Goal: Information Seeking & Learning: Understand process/instructions

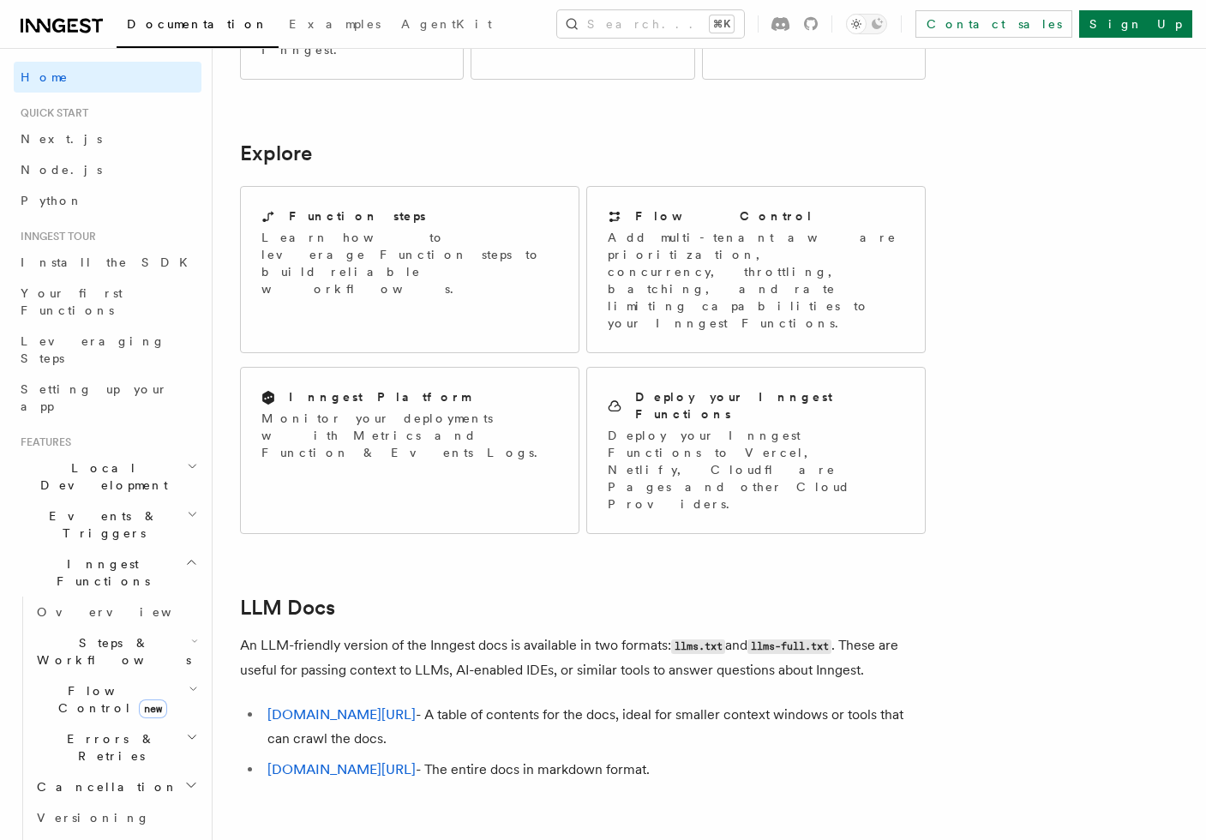
scroll to position [1347, 0]
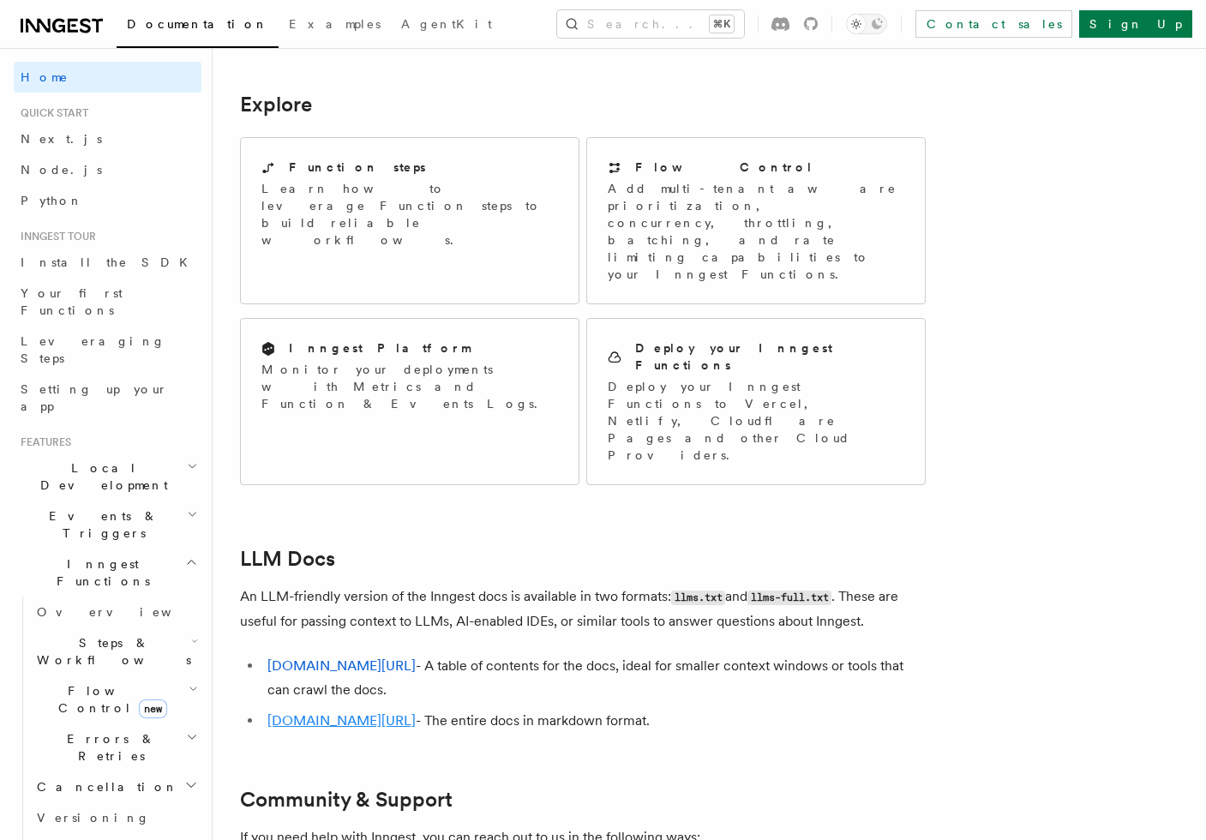
click at [361, 712] on link "inngest.com/llms-full.txt" at bounding box center [341, 720] width 148 height 16
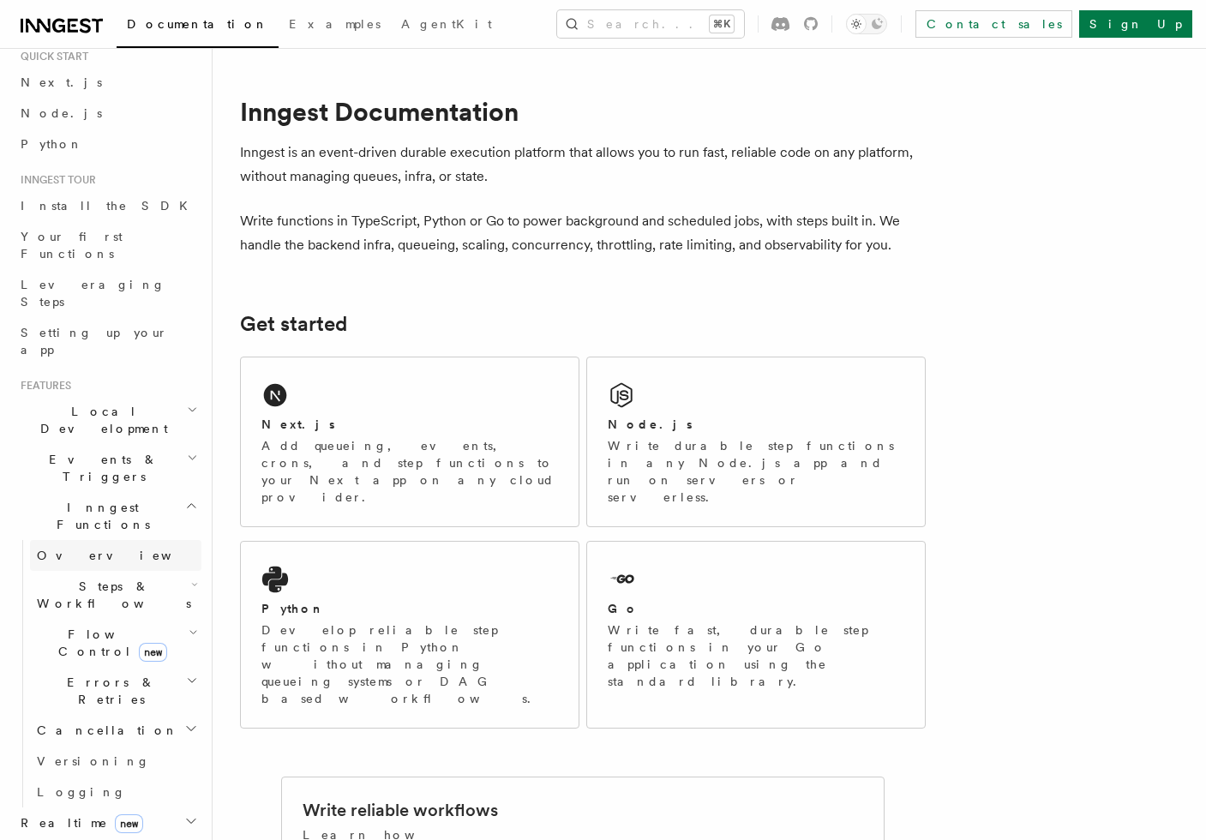
scroll to position [63, 0]
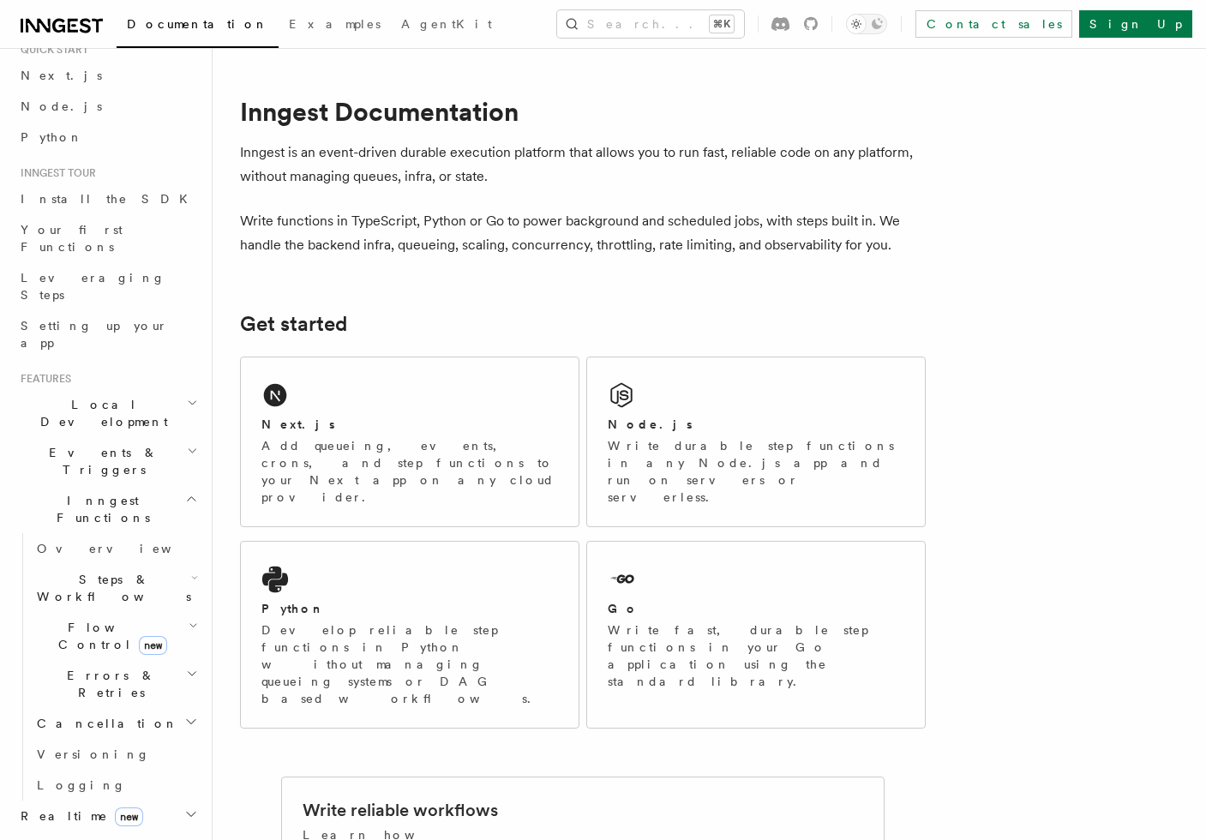
click at [101, 571] on span "Steps & Workflows" at bounding box center [110, 588] width 161 height 34
click at [99, 761] on span "AI Inference" at bounding box center [102, 776] width 99 height 31
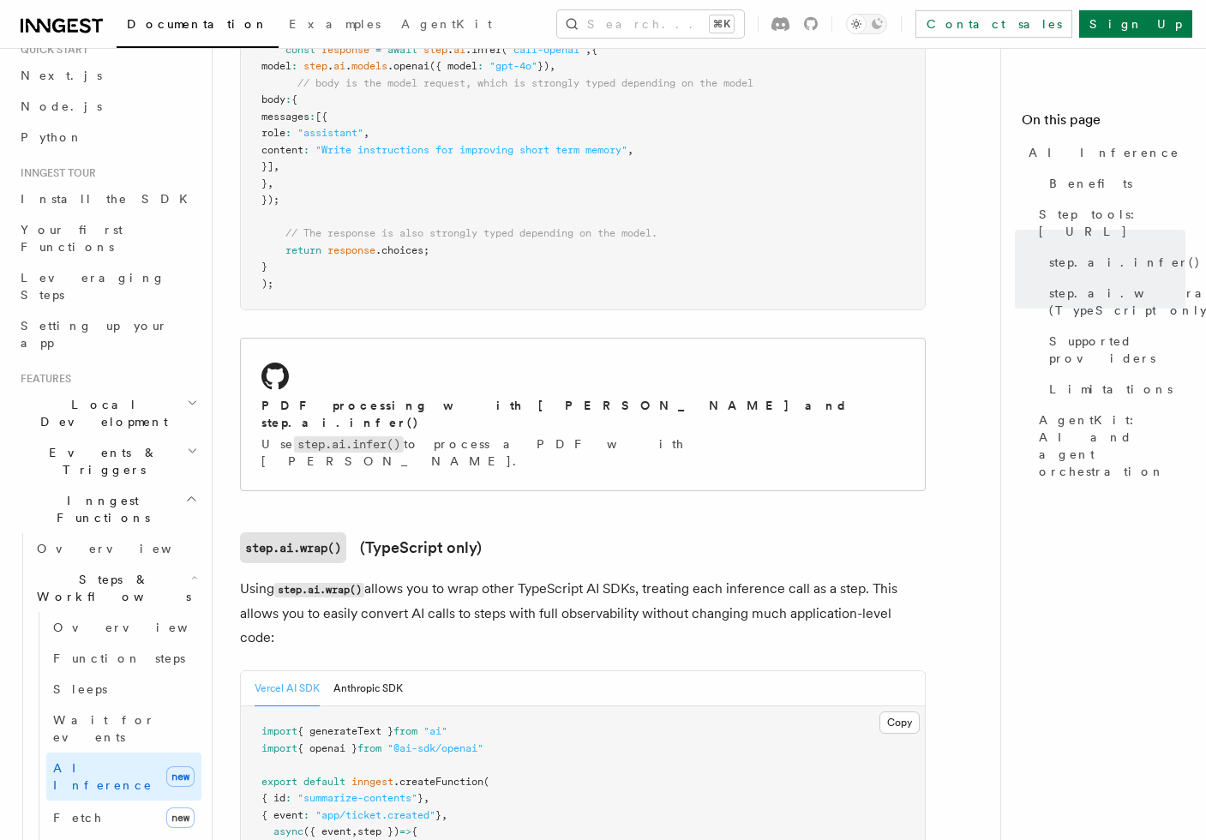
scroll to position [1358, 0]
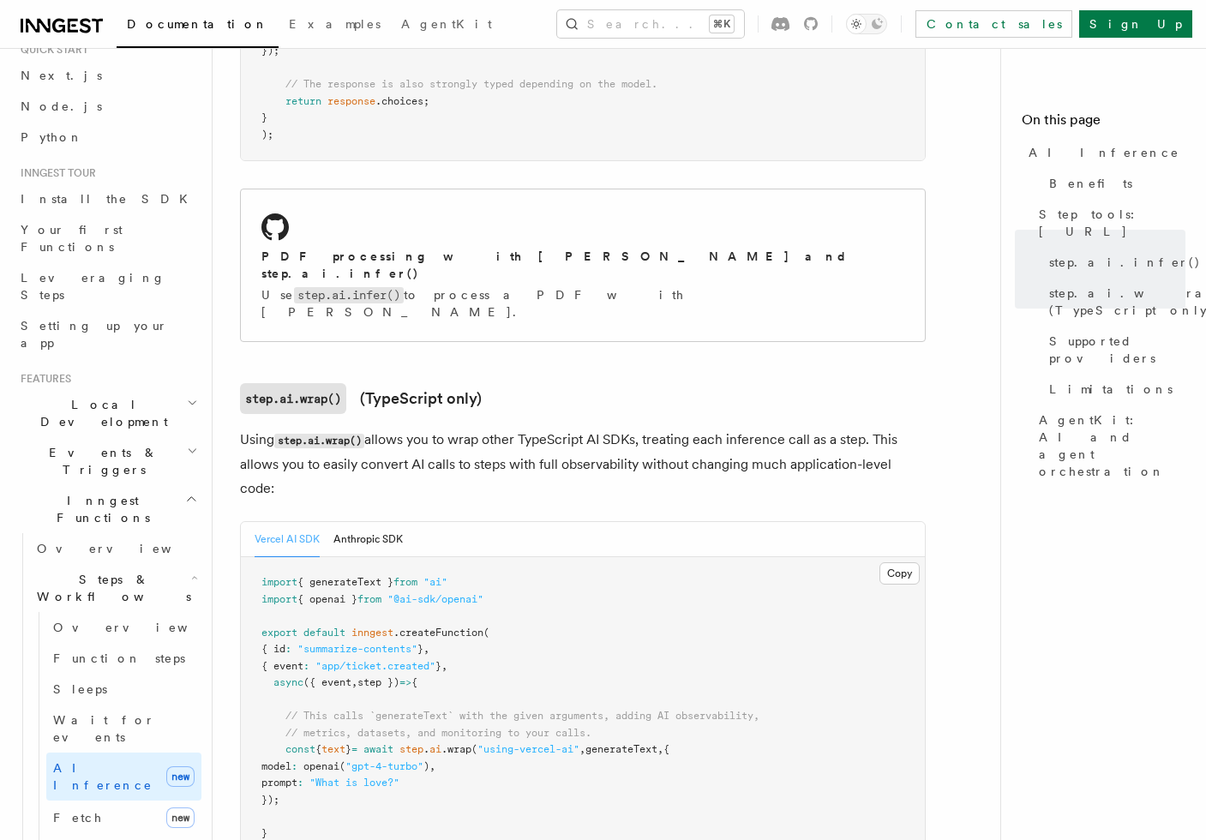
click at [482, 593] on span ""@ai-sdk/openai"" at bounding box center [435, 599] width 96 height 12
copy code "import { openai } from "@ai-sdk/openai""
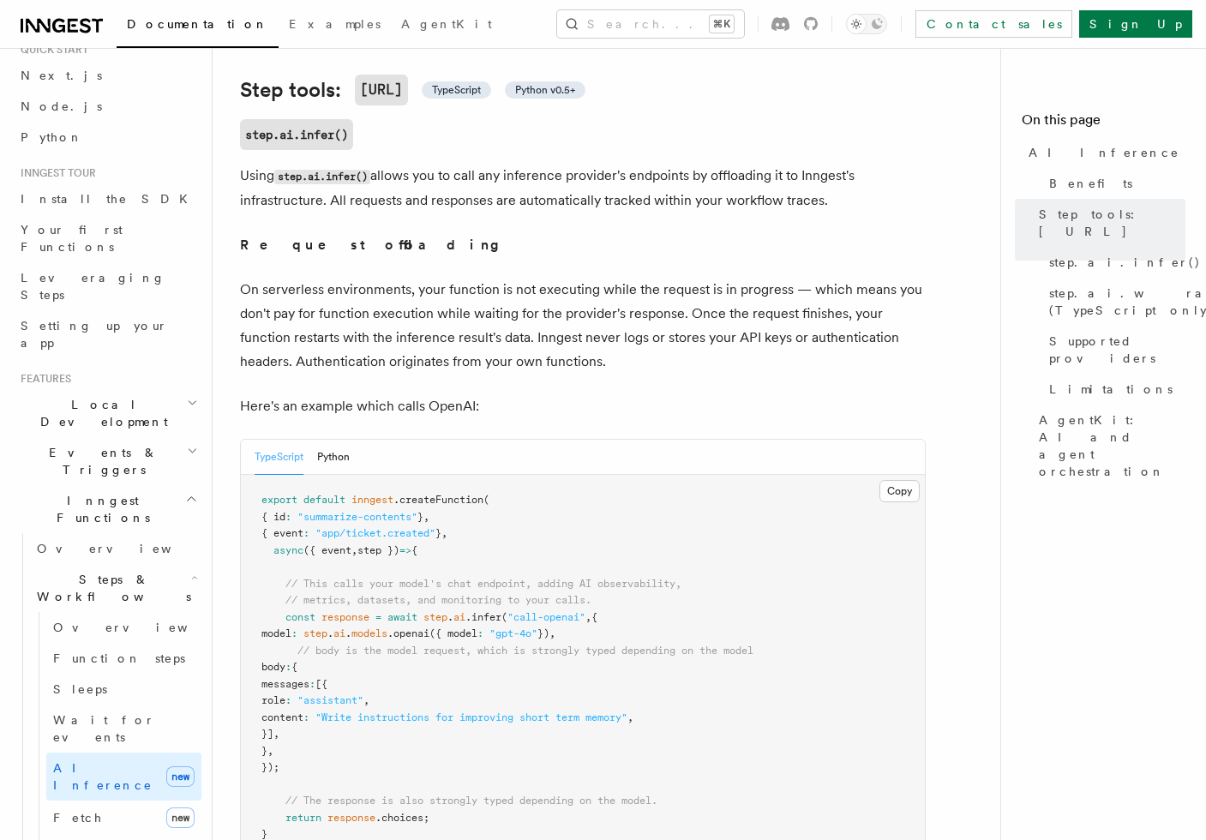
scroll to position [645, 0]
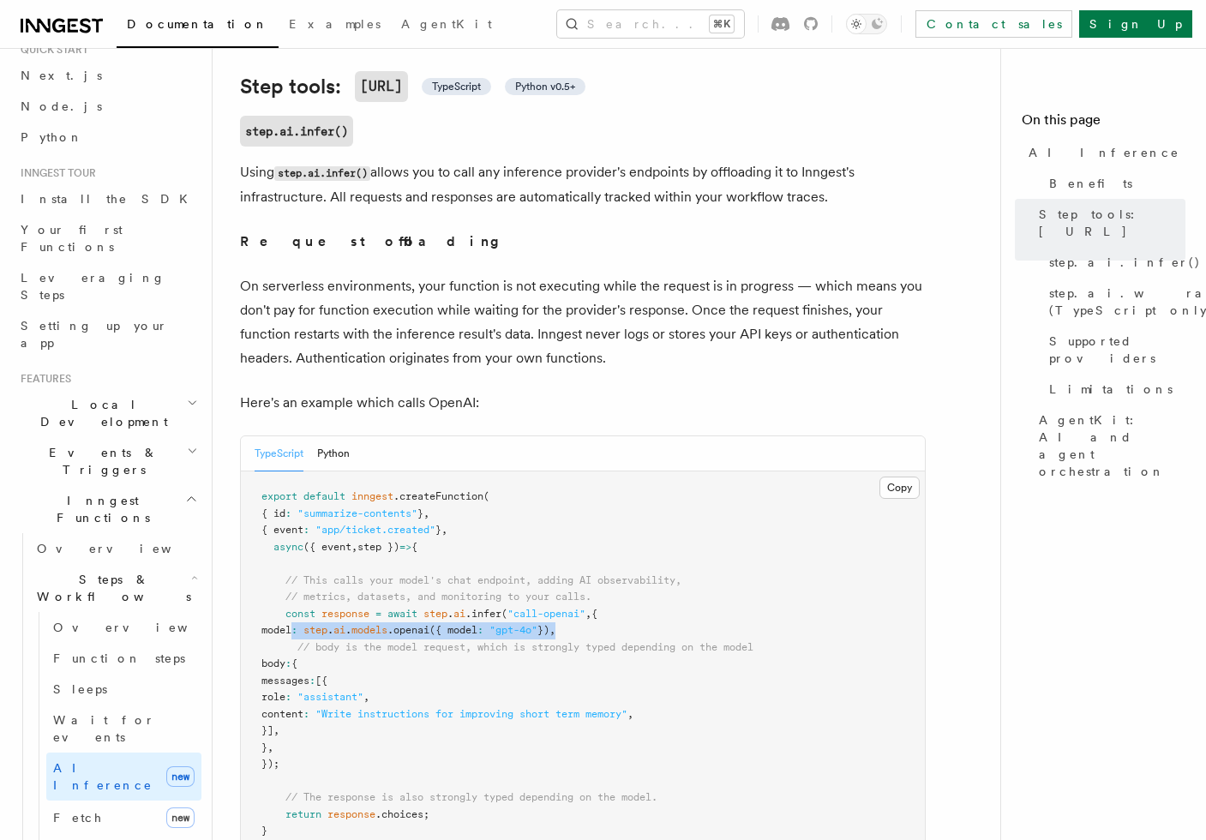
drag, startPoint x: 290, startPoint y: 613, endPoint x: 731, endPoint y: 612, distance: 440.4
click at [731, 612] on pre "export default inngest .createFunction ( { id : "summarize-contents" } , { even…" at bounding box center [583, 672] width 684 height 402
copy span "model : step . ai . models .openai ({ model : "gpt-4o" }) ,"
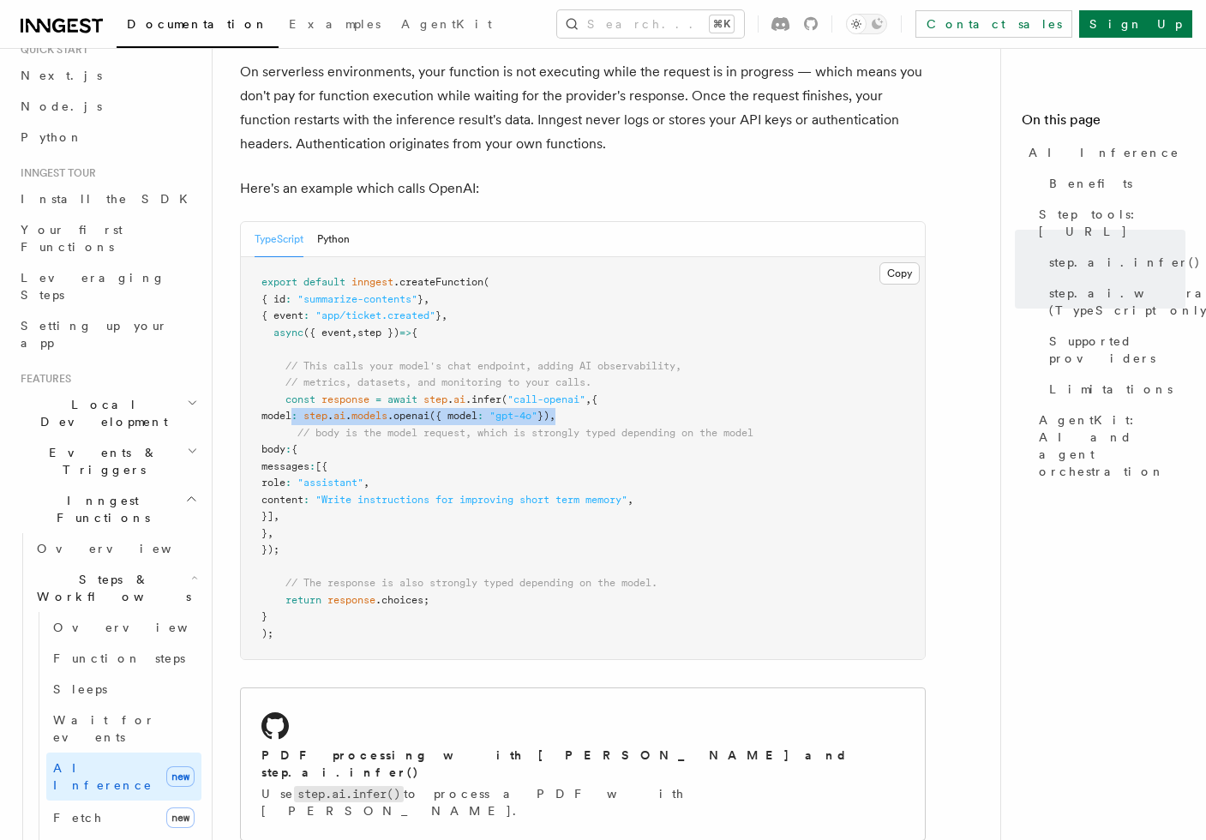
scroll to position [849, 0]
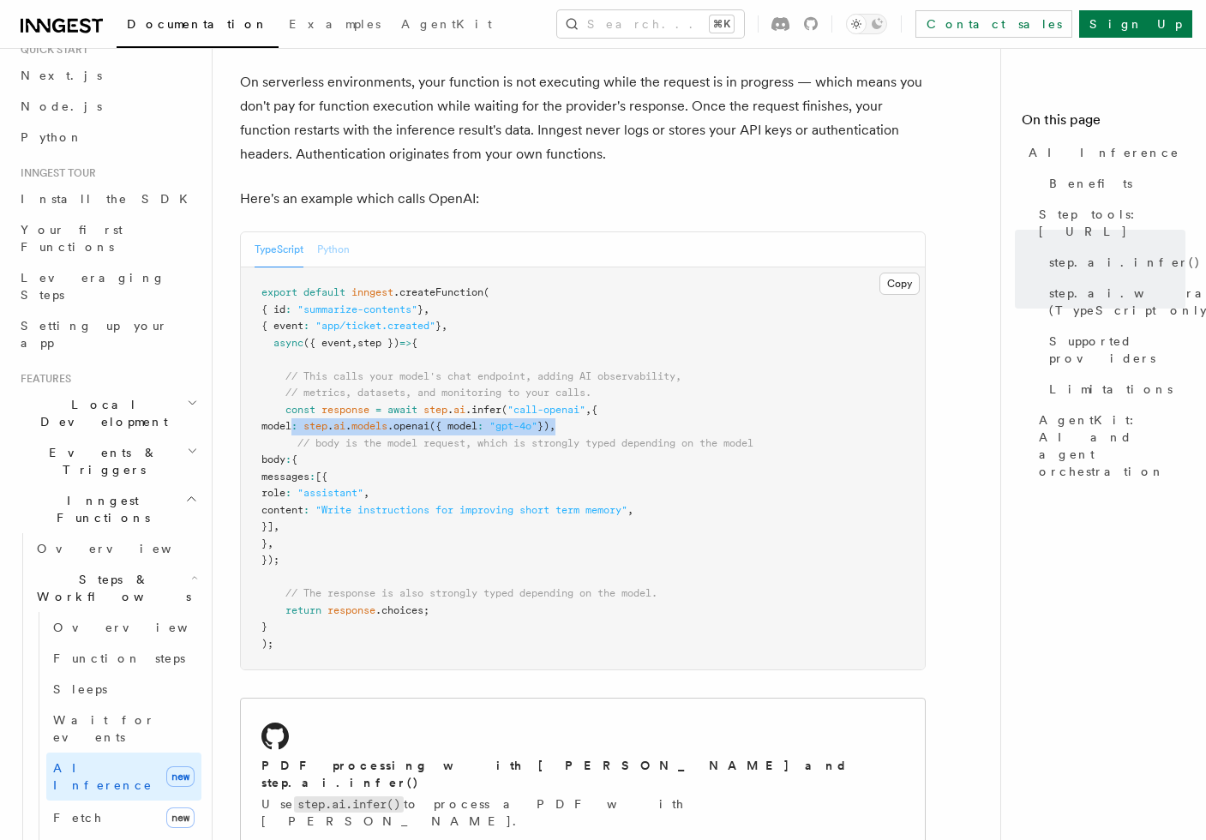
click at [346, 234] on button "Python" at bounding box center [333, 249] width 33 height 35
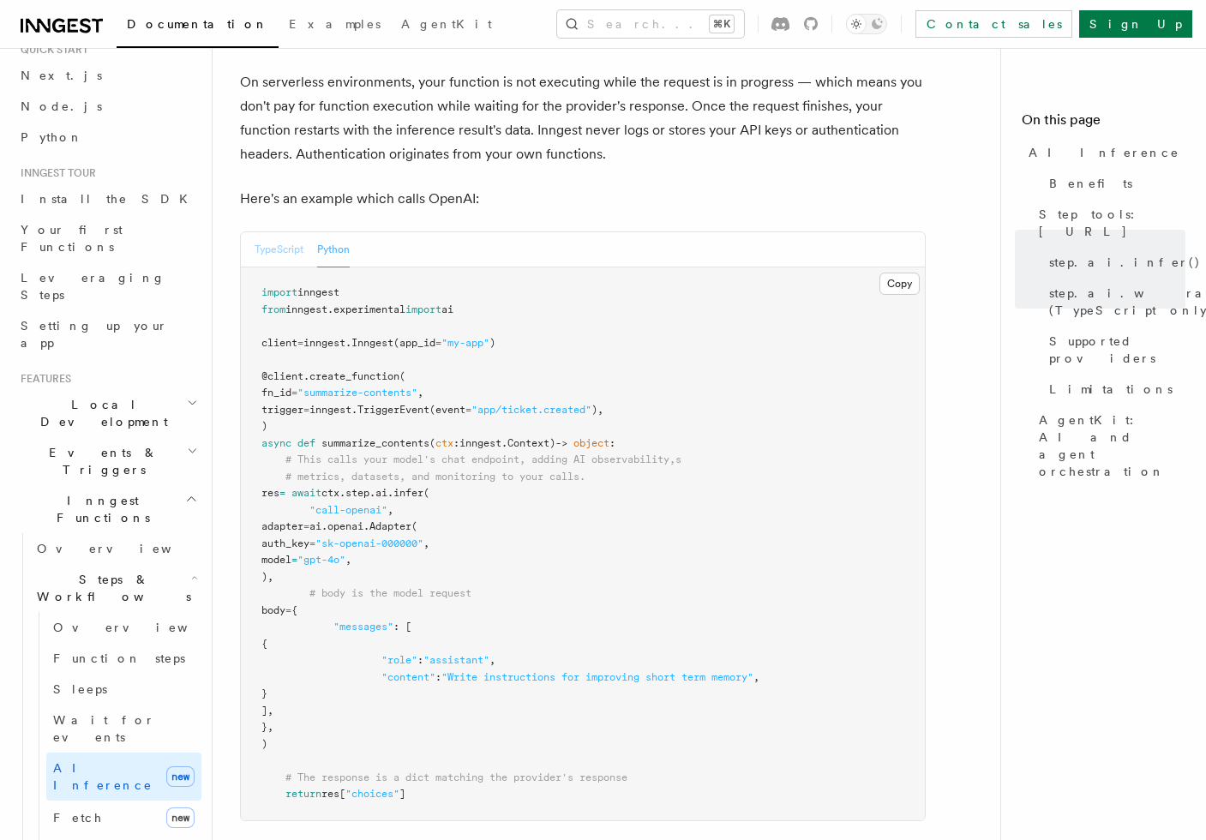
click at [274, 232] on button "TypeScript" at bounding box center [278, 249] width 49 height 35
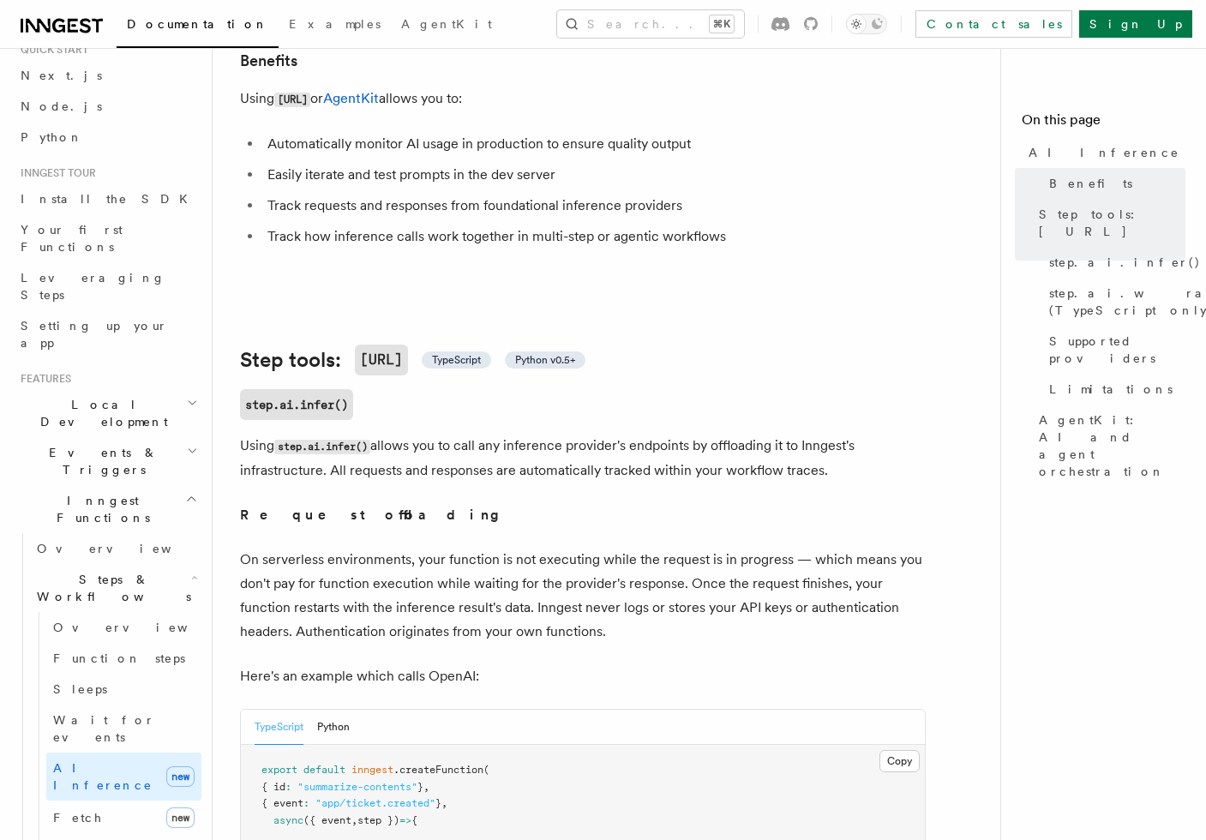
scroll to position [254, 0]
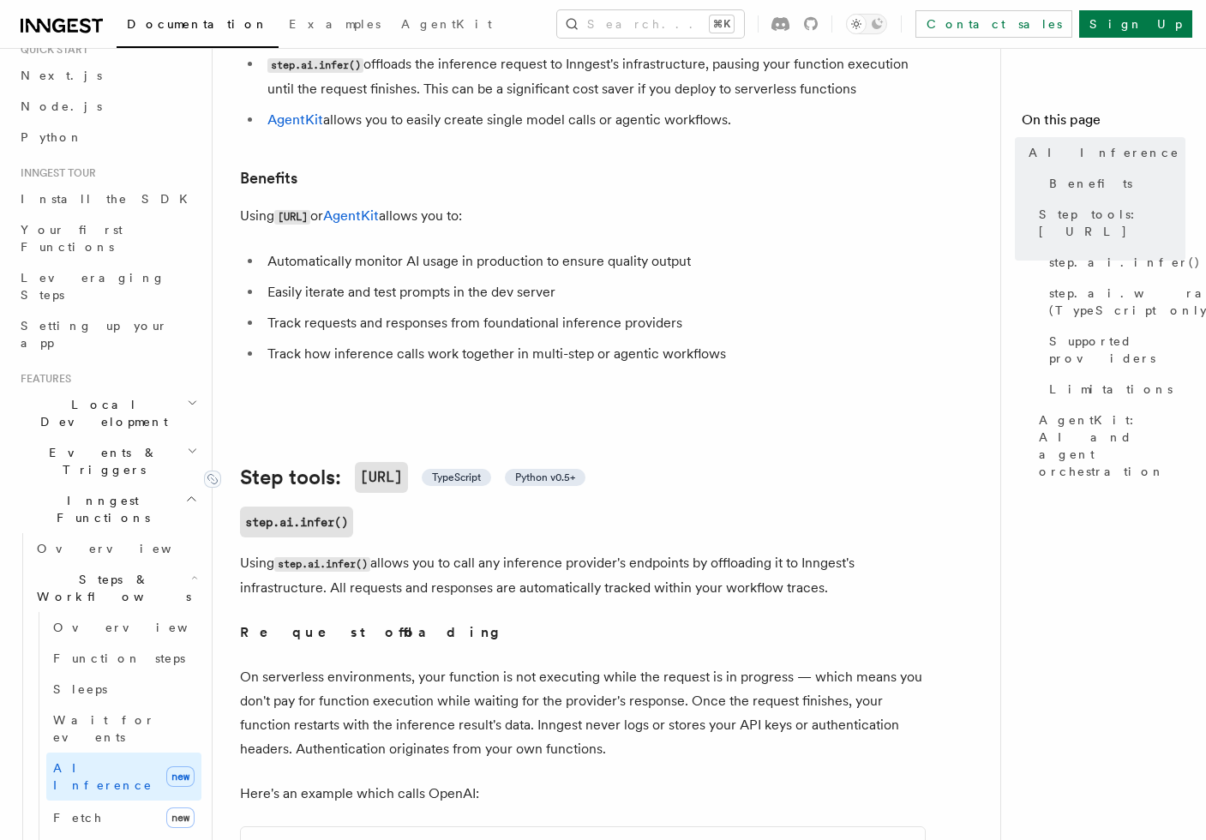
click at [469, 470] on span "TypeScript" at bounding box center [456, 477] width 49 height 14
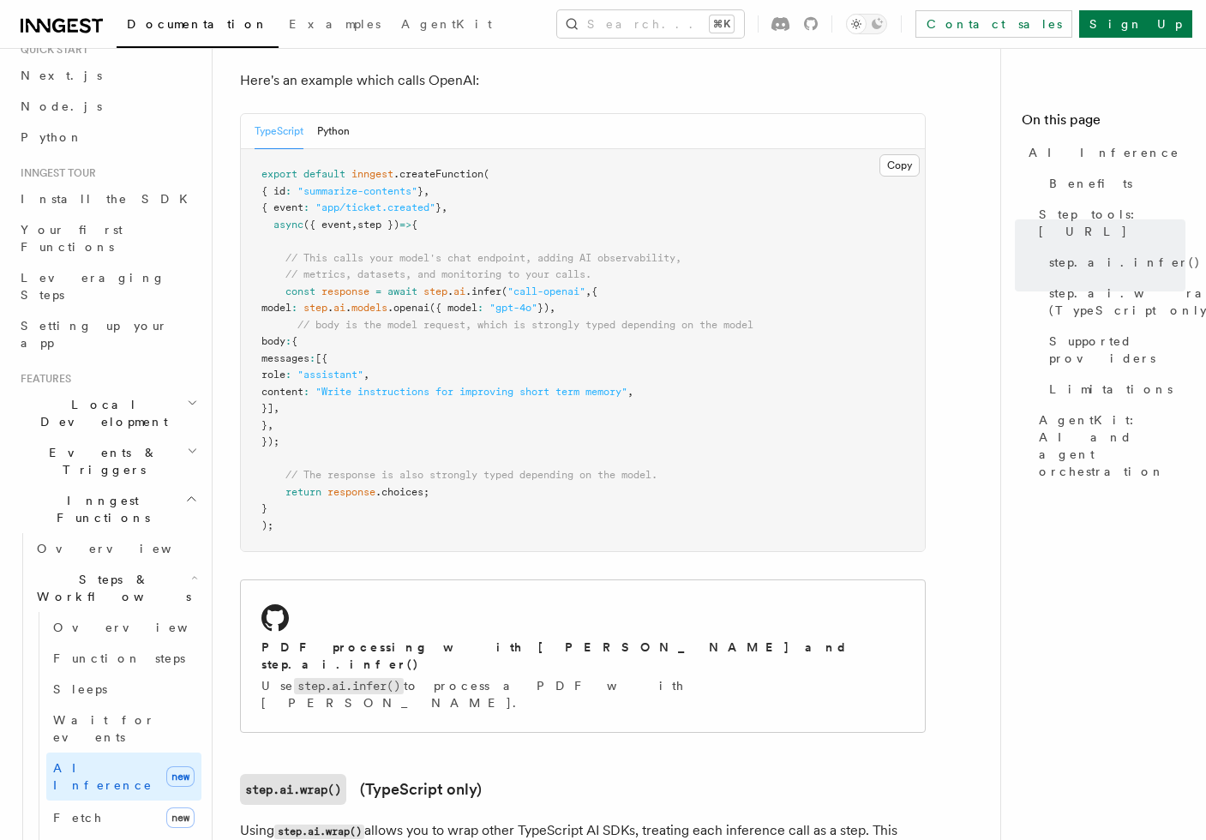
scroll to position [1001, 0]
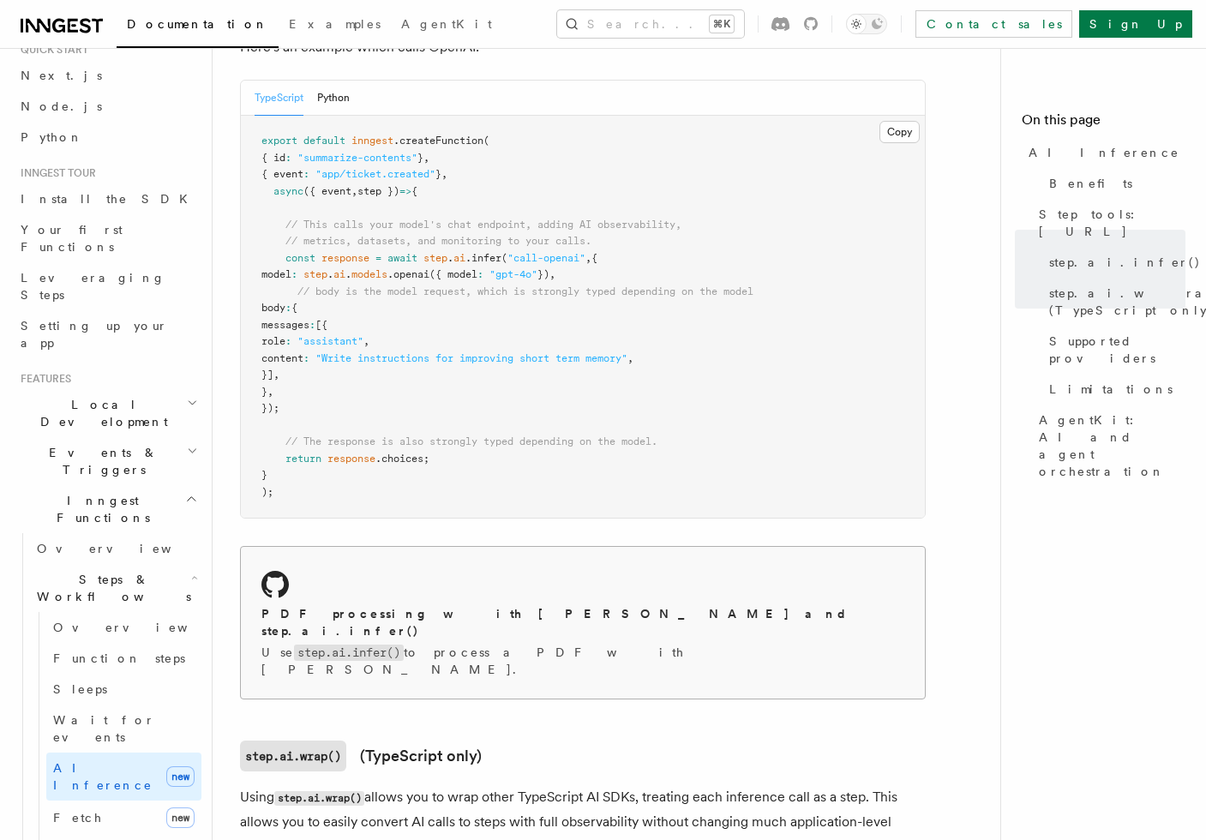
click at [338, 644] on code "step.ai.infer()" at bounding box center [349, 652] width 110 height 16
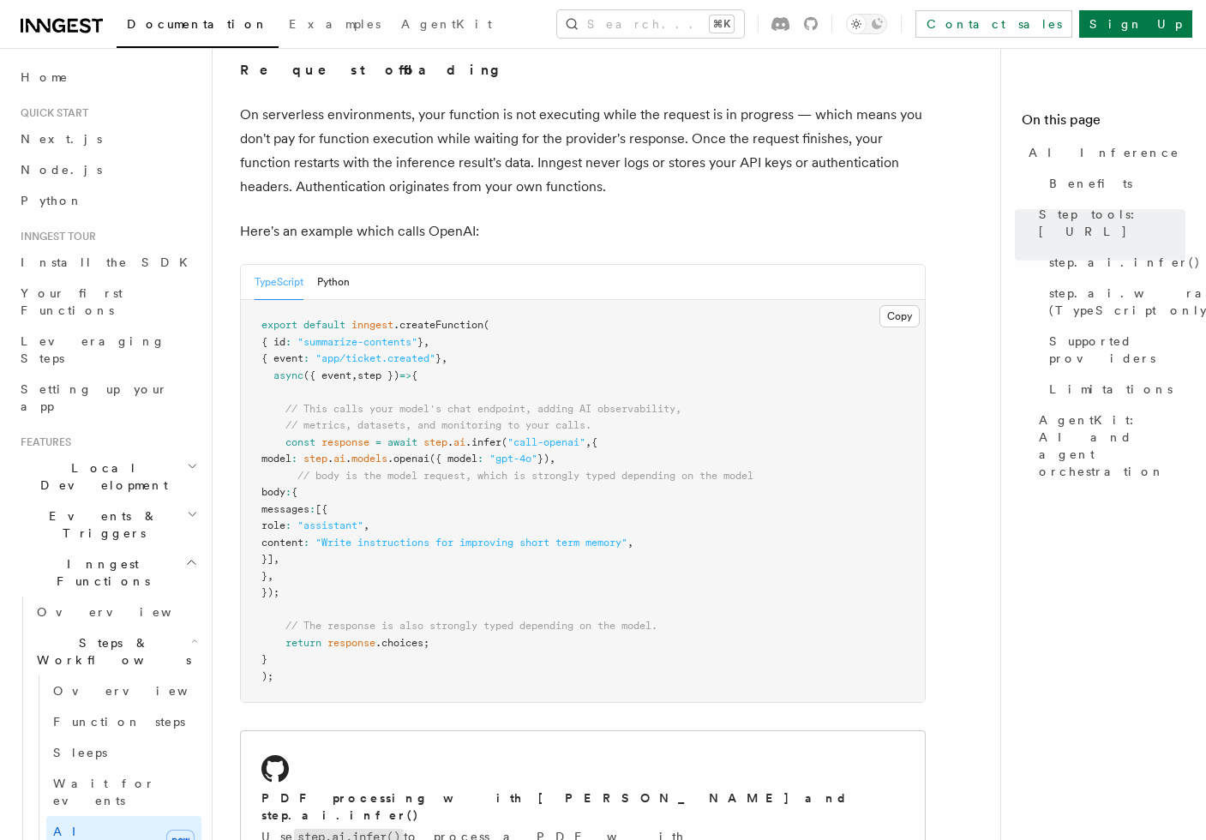
scroll to position [903, 0]
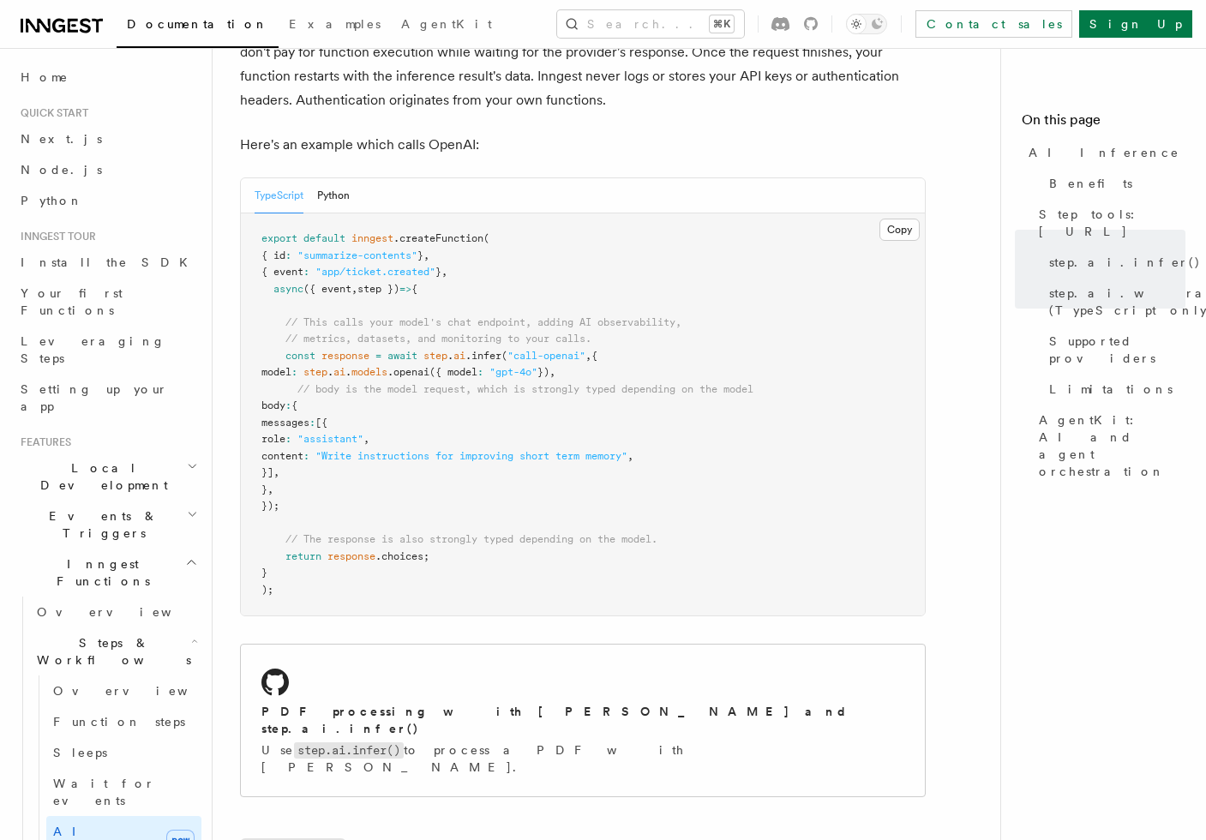
click at [348, 472] on pre "export default inngest .createFunction ( { id : "summarize-contents" } , { even…" at bounding box center [583, 414] width 684 height 402
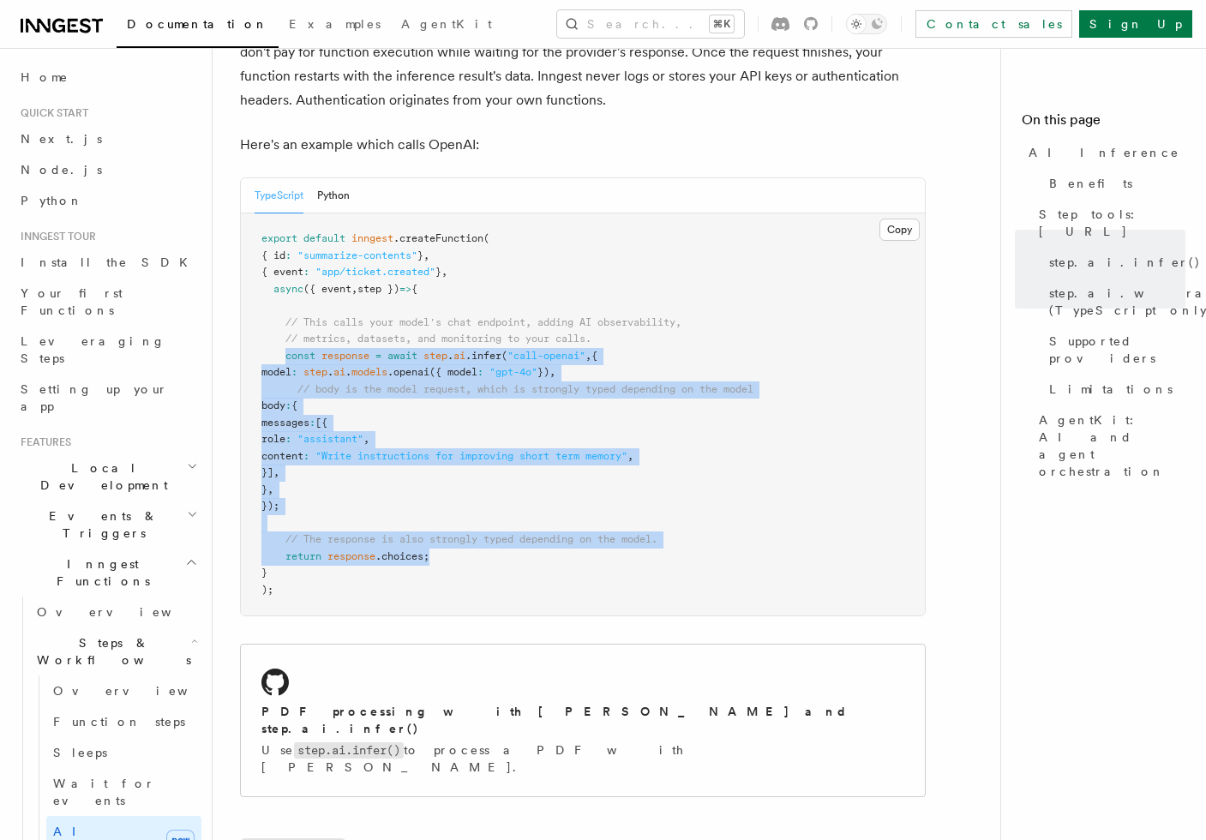
drag, startPoint x: 446, startPoint y: 531, endPoint x: 285, endPoint y: 335, distance: 253.9
click at [285, 335] on pre "export default inngest .createFunction ( { id : "summarize-contents" } , { even…" at bounding box center [583, 414] width 684 height 402
copy code "const response = await step . ai .infer ( "call-openai" , { model : step . ai .…"
click at [309, 416] on span "messages" at bounding box center [285, 422] width 48 height 12
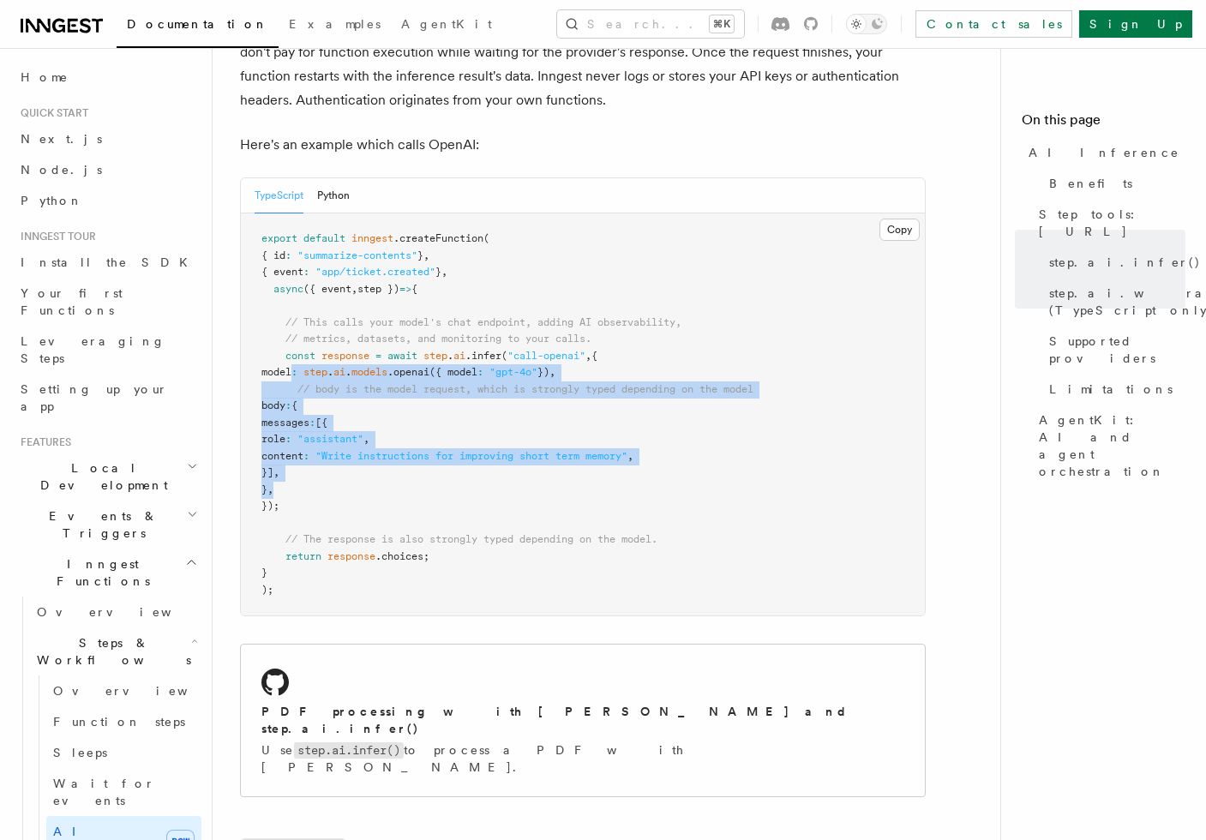
drag, startPoint x: 292, startPoint y: 353, endPoint x: 343, endPoint y: 471, distance: 128.6
click at [343, 471] on pre "export default inngest .createFunction ( { id : "summarize-contents" } , { even…" at bounding box center [583, 414] width 684 height 402
copy code "model : step . ai . models .openai ({ model : "gpt-4o" }) , // body is the mode…"
